Goal: Transaction & Acquisition: Purchase product/service

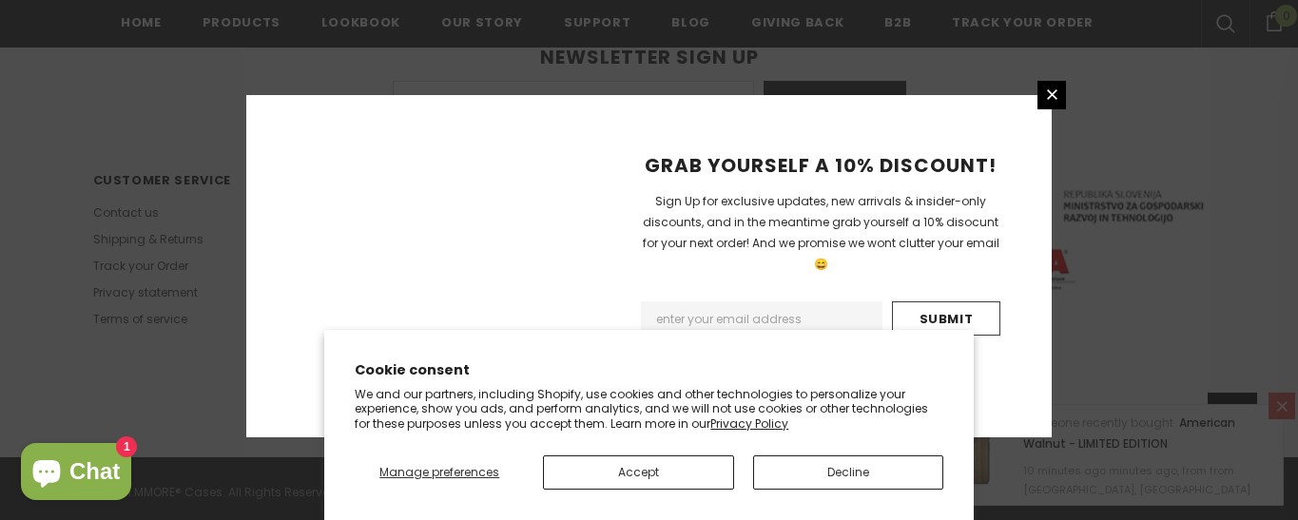
scroll to position [2942, 0]
